Goal: Navigation & Orientation: Find specific page/section

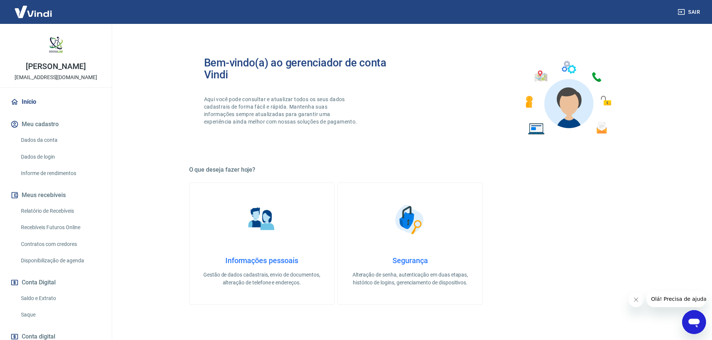
click at [36, 102] on link "Início" at bounding box center [56, 102] width 94 height 16
click at [24, 103] on link "Início" at bounding box center [56, 102] width 94 height 16
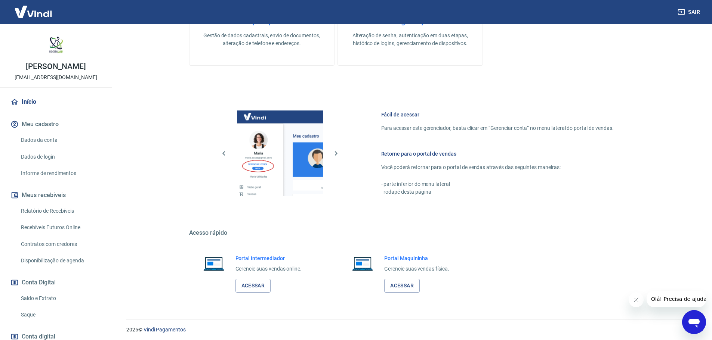
scroll to position [242, 0]
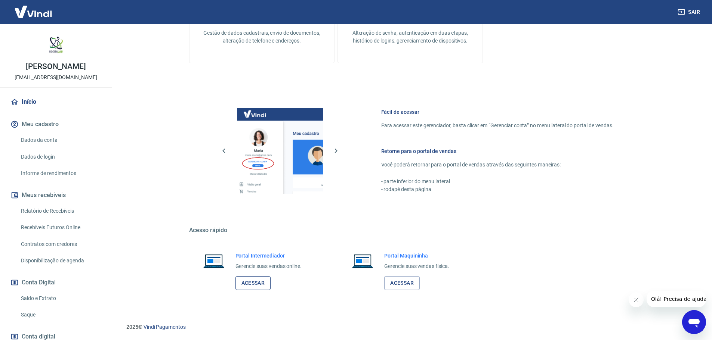
click at [263, 280] on link "Acessar" at bounding box center [252, 284] width 35 height 14
